Goal: Navigation & Orientation: Find specific page/section

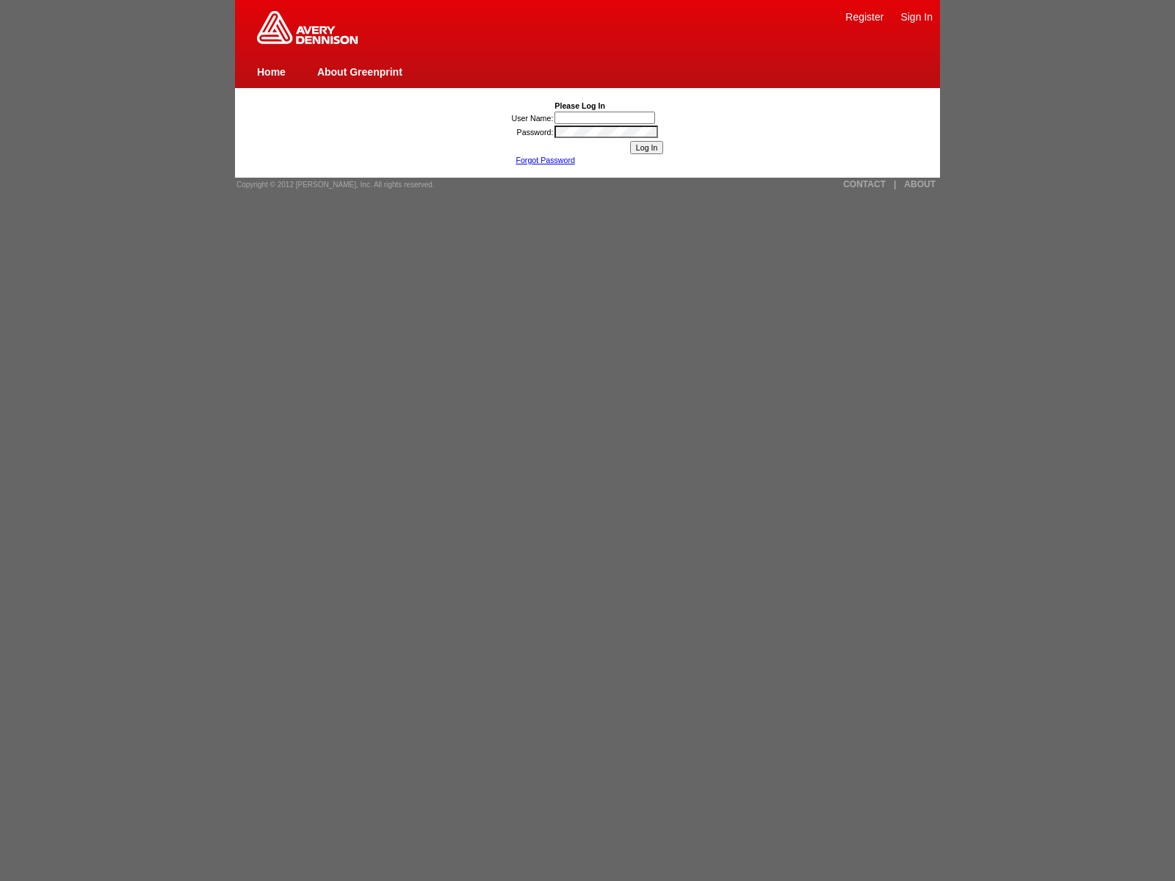
click at [920, 184] on link "ABOUT" at bounding box center [920, 184] width 32 height 10
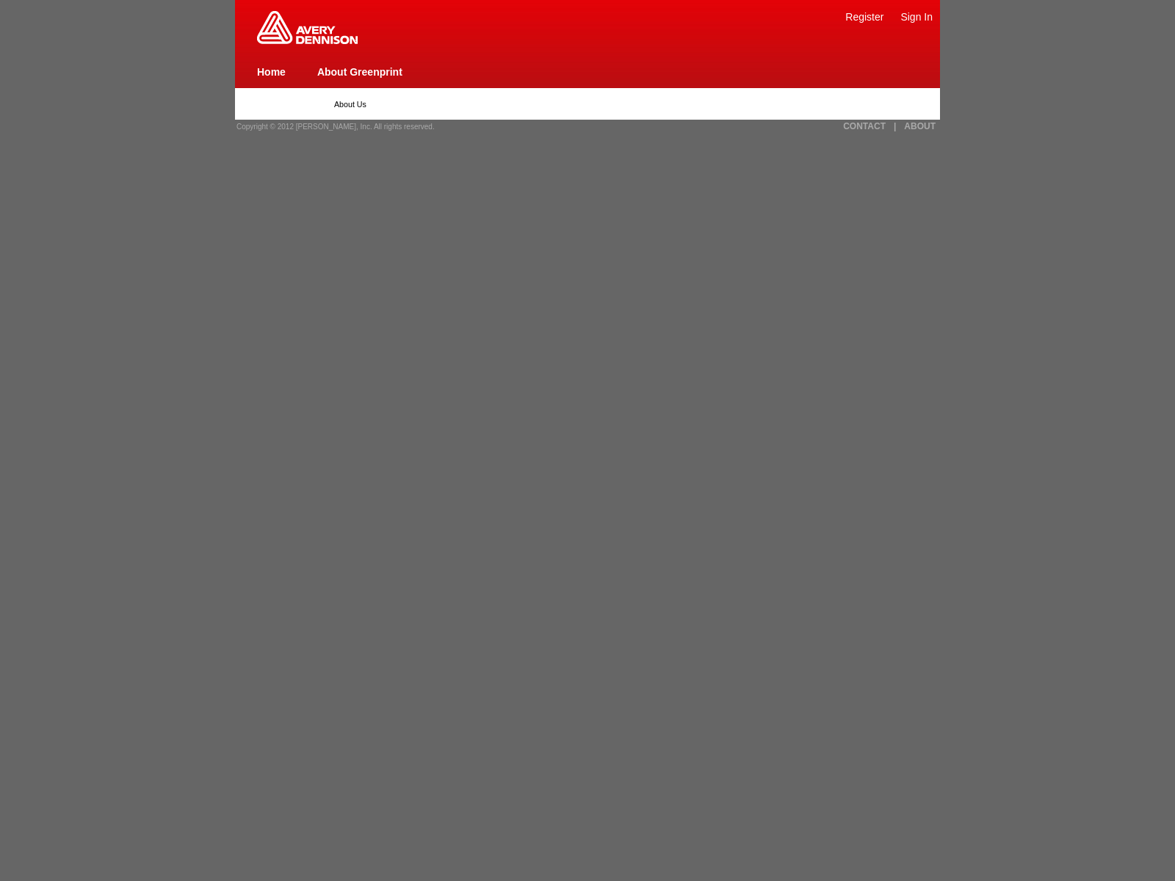
click at [895, 126] on link "|" at bounding box center [895, 126] width 2 height 10
